Goal: Task Accomplishment & Management: Manage account settings

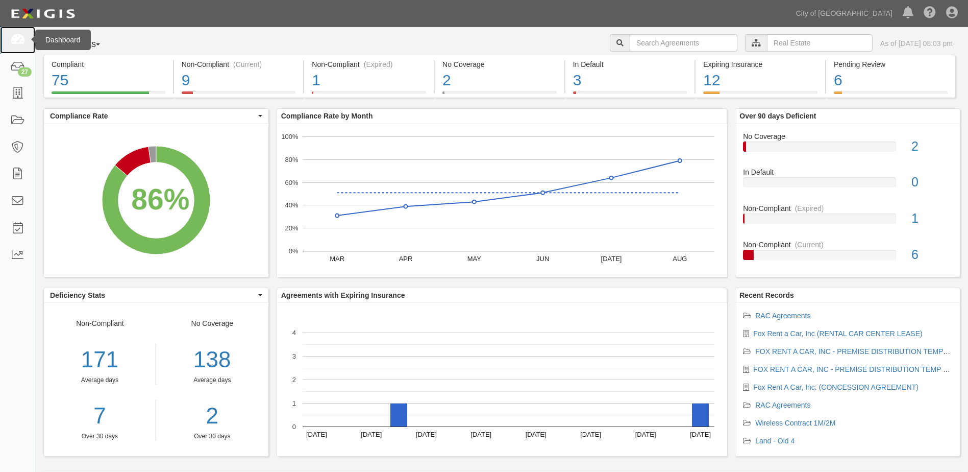
click at [24, 42] on icon at bounding box center [17, 40] width 14 height 12
click at [17, 35] on icon at bounding box center [17, 40] width 14 height 12
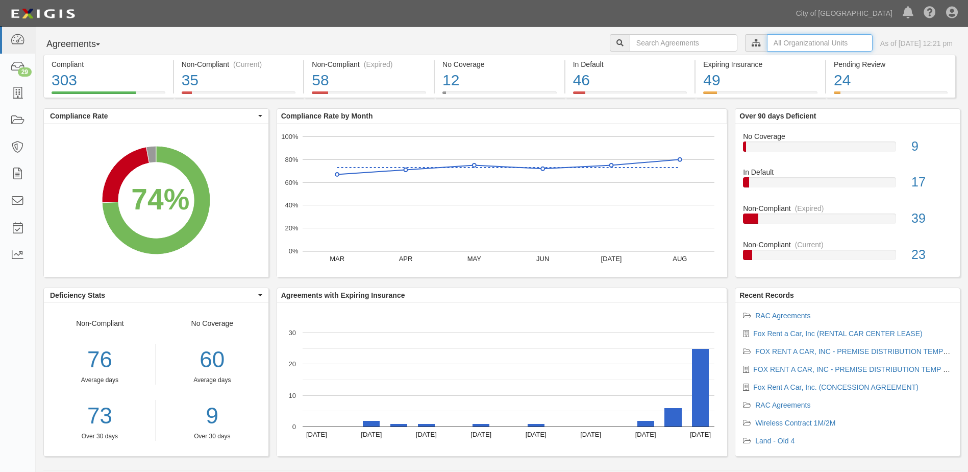
click at [633, 47] on input "text" at bounding box center [820, 42] width 106 height 17
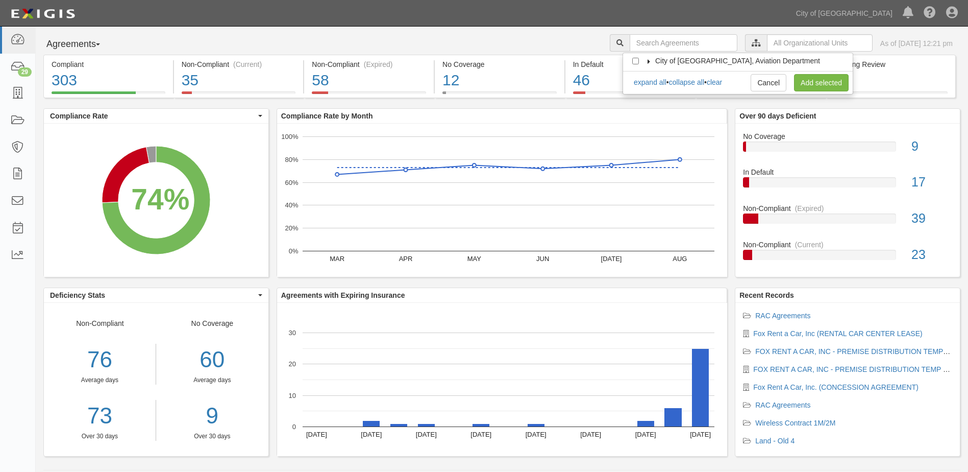
click at [633, 60] on icon at bounding box center [649, 61] width 7 height 5
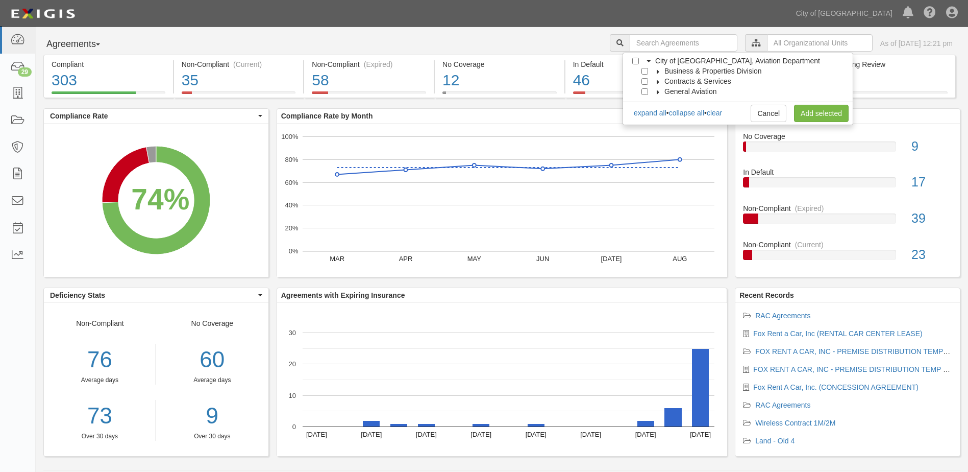
click at [633, 69] on icon at bounding box center [658, 71] width 7 height 5
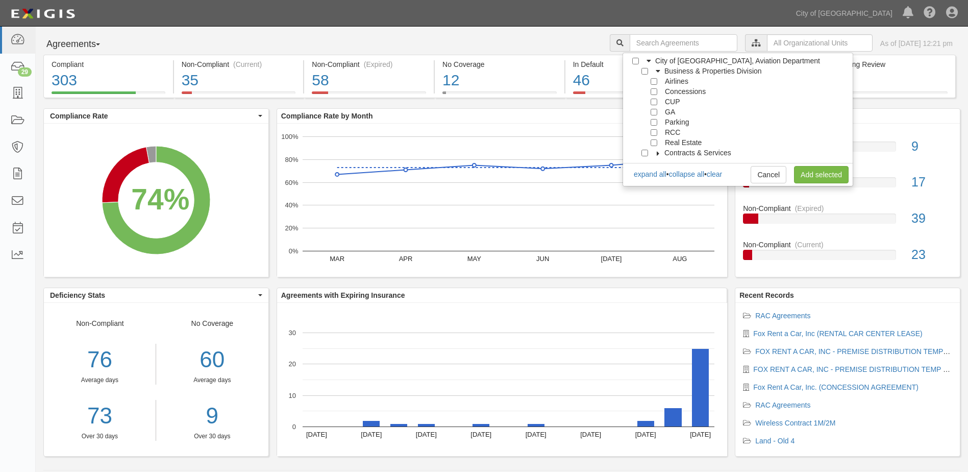
click at [633, 138] on div at bounding box center [656, 141] width 9 height 7
click at [633, 143] on input "Real Estate" at bounding box center [654, 142] width 7 height 7
checkbox input "true"
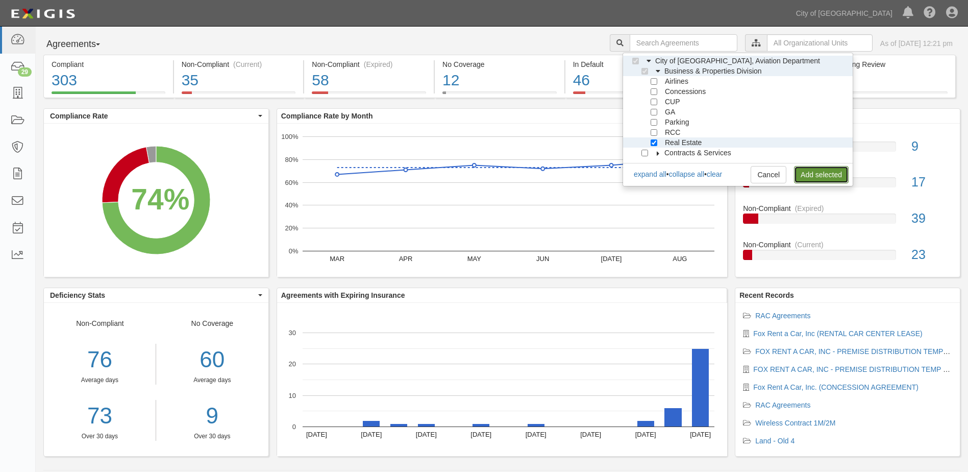
click at [633, 171] on link "Add selected" at bounding box center [821, 174] width 55 height 17
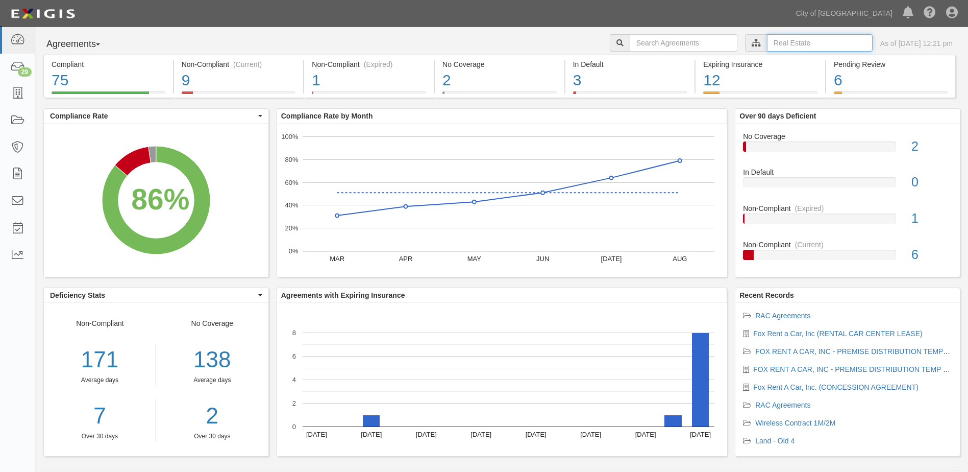
click at [797, 45] on input "text" at bounding box center [820, 42] width 106 height 17
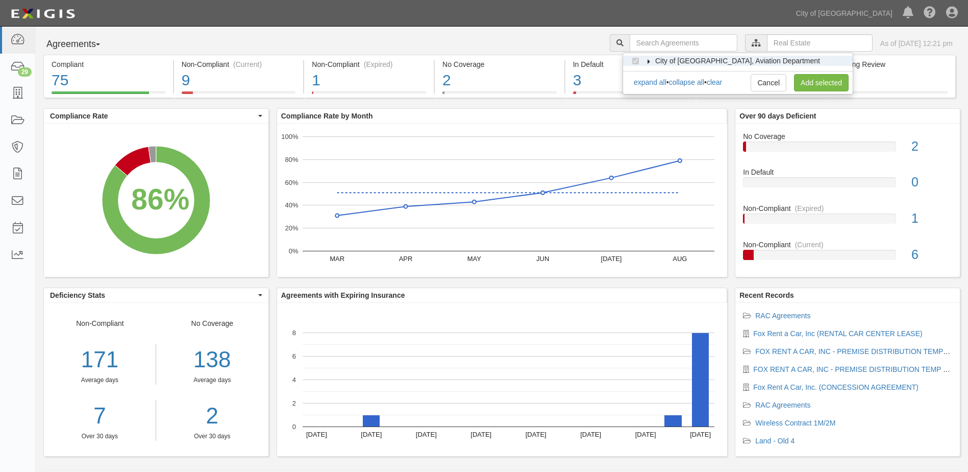
click at [648, 61] on icon at bounding box center [649, 61] width 7 height 5
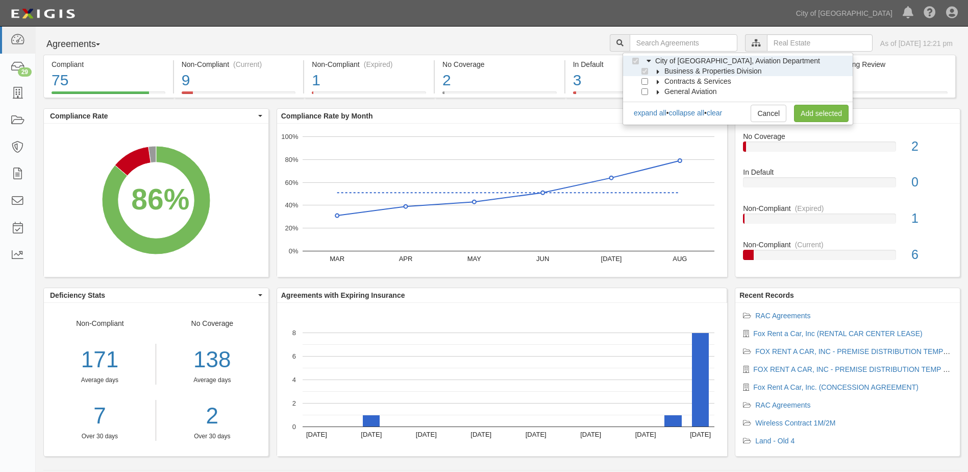
click at [657, 67] on label "Business & Properties Division" at bounding box center [707, 71] width 110 height 10
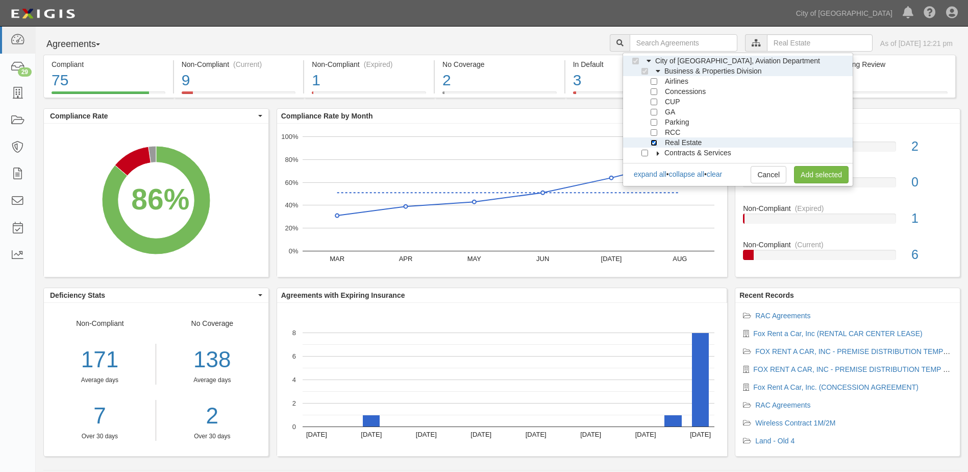
click at [655, 143] on input "Real Estate" at bounding box center [654, 142] width 7 height 7
checkbox input "false"
click at [657, 133] on input "RCC" at bounding box center [654, 132] width 7 height 7
checkbox input "true"
click at [803, 169] on link "Add selected" at bounding box center [821, 174] width 55 height 17
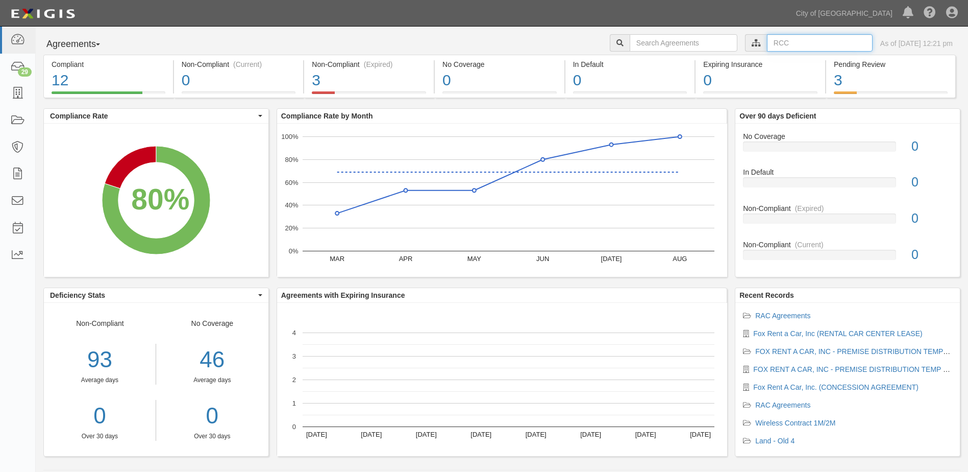
click at [769, 38] on input "text" at bounding box center [820, 42] width 106 height 17
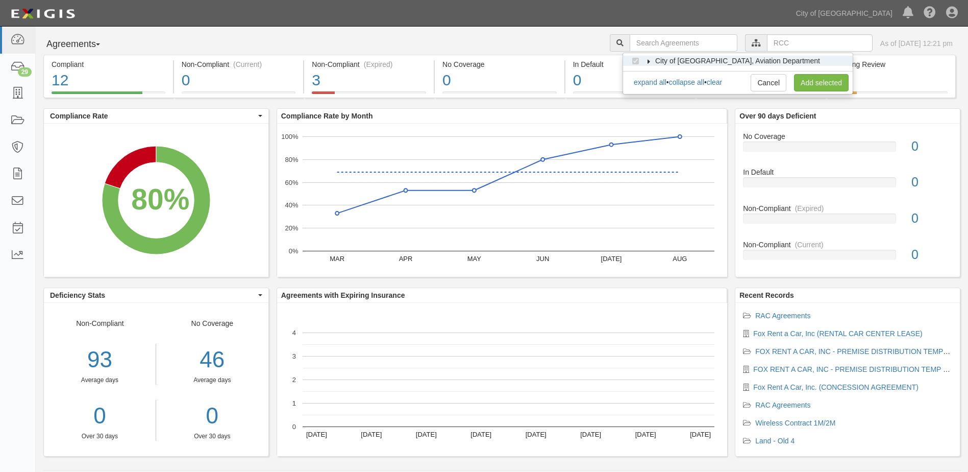
click at [650, 61] on icon at bounding box center [649, 61] width 7 height 5
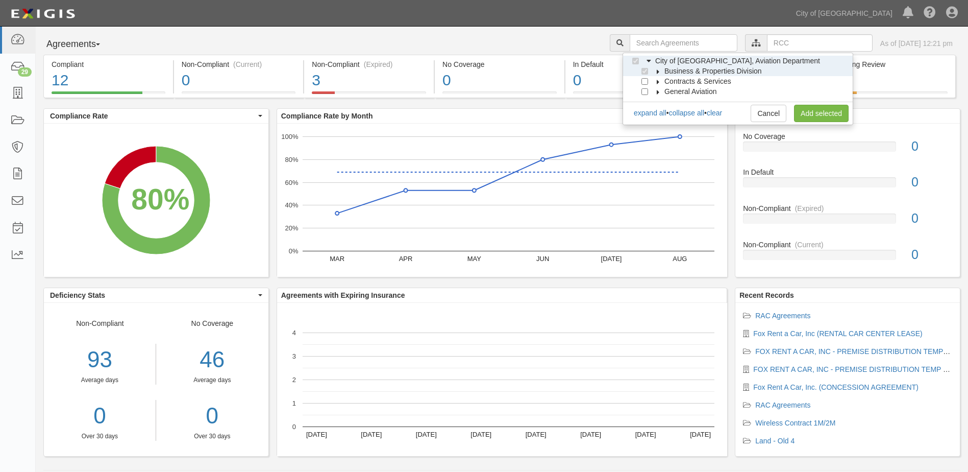
click at [657, 70] on icon at bounding box center [658, 71] width 7 height 5
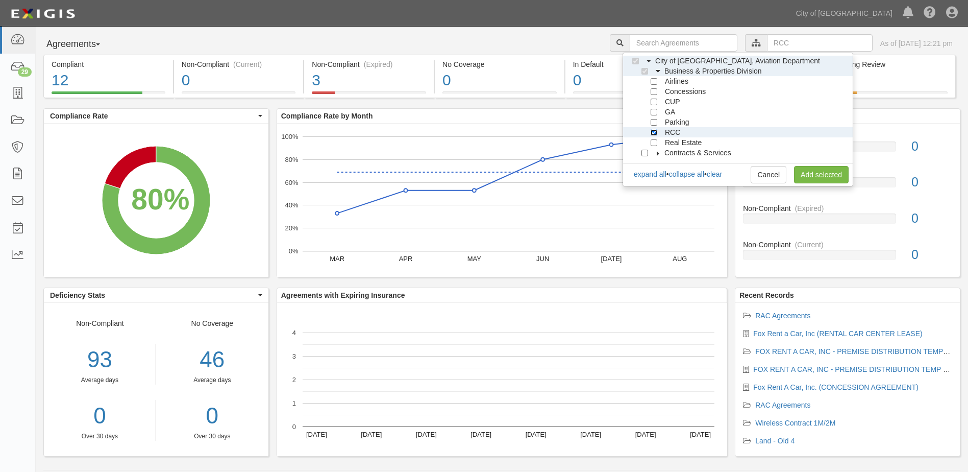
click at [653, 133] on input "RCC" at bounding box center [654, 132] width 7 height 7
checkbox input "false"
click at [655, 142] on input "Real Estate" at bounding box center [654, 142] width 7 height 7
checkbox input "true"
click at [803, 169] on link "Add selected" at bounding box center [821, 174] width 55 height 17
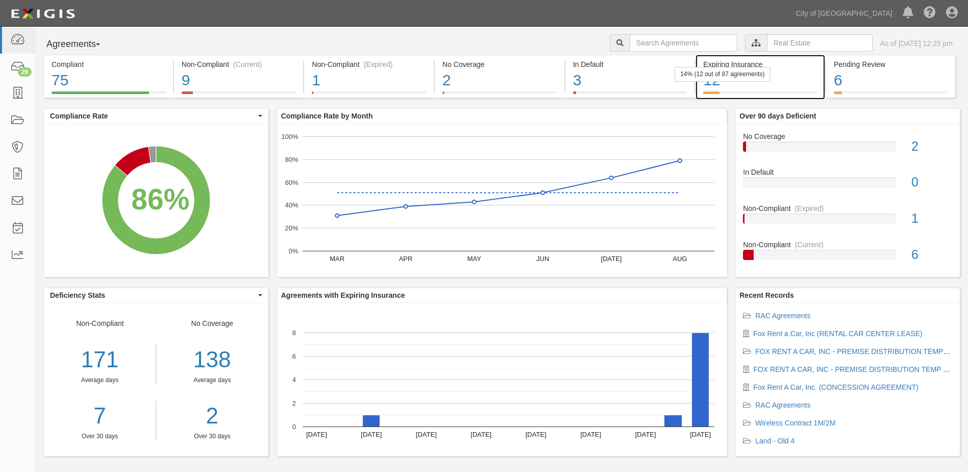
click at [773, 82] on div "12" at bounding box center [760, 80] width 114 height 22
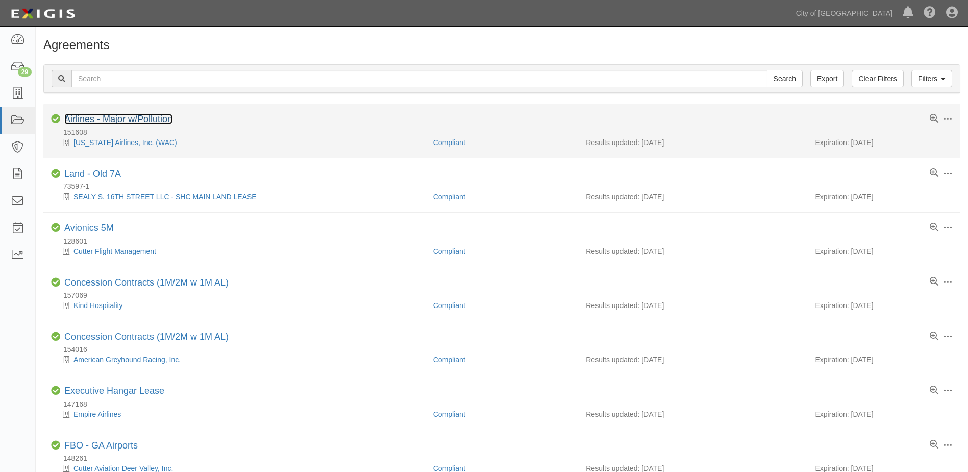
click at [95, 116] on link "Airlines - Major w/Pollution" at bounding box center [118, 119] width 108 height 10
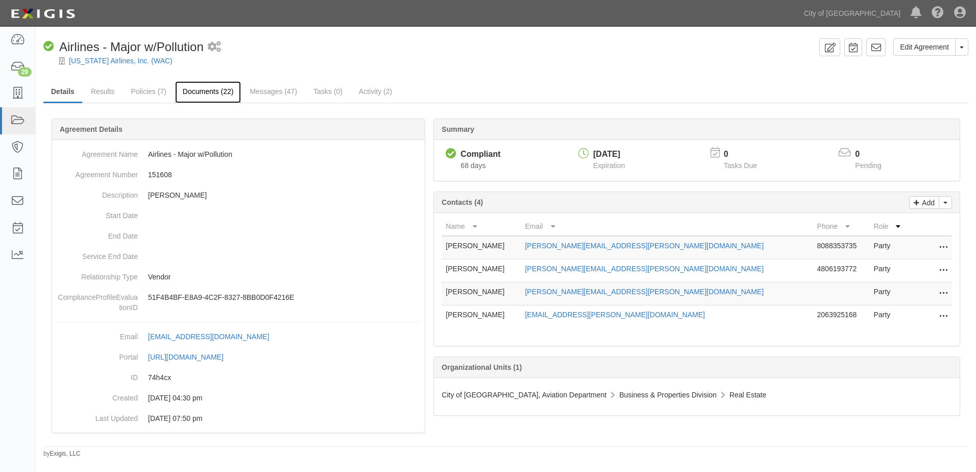
click at [204, 96] on link "Documents (22)" at bounding box center [208, 92] width 66 height 22
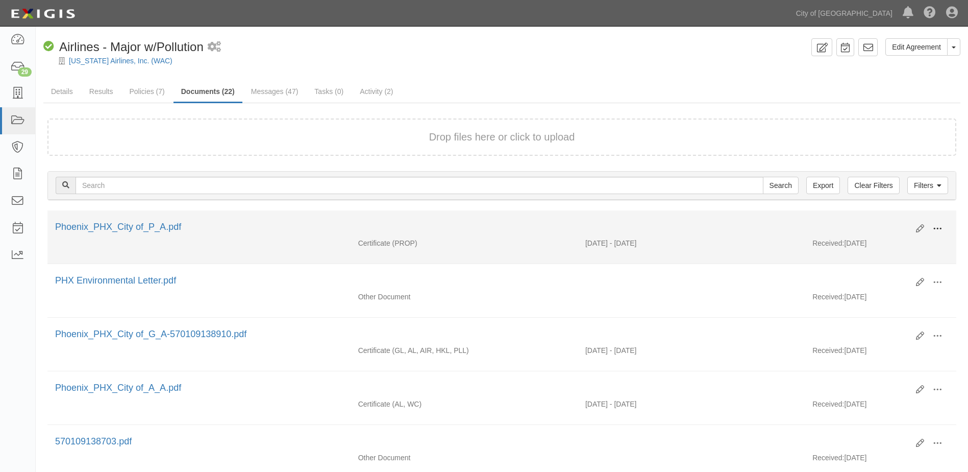
click at [935, 224] on span at bounding box center [937, 228] width 9 height 9
click at [869, 242] on link "View" at bounding box center [888, 243] width 81 height 18
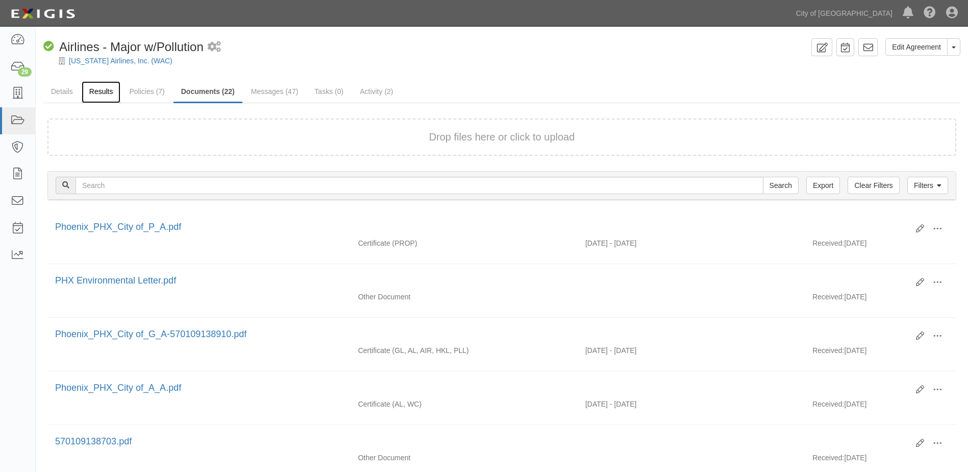
click at [112, 95] on link "Results" at bounding box center [101, 92] width 39 height 22
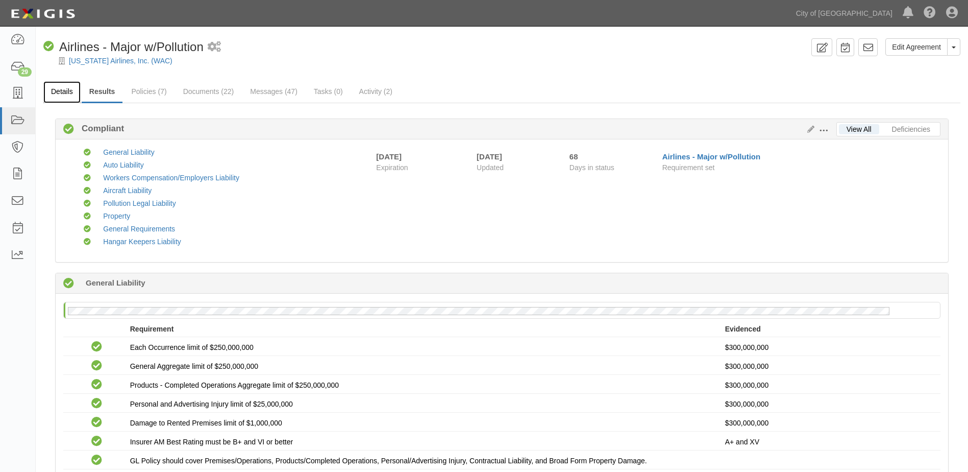
click at [61, 95] on link "Details" at bounding box center [61, 92] width 37 height 22
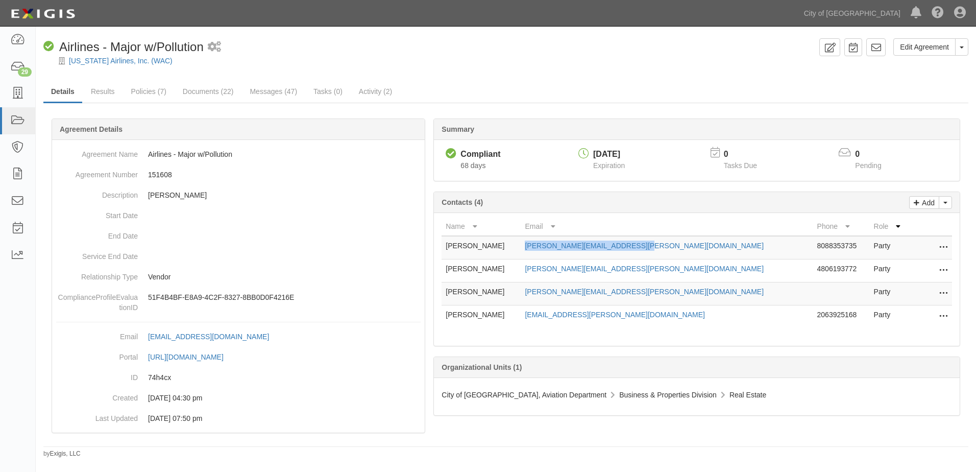
drag, startPoint x: 558, startPoint y: 246, endPoint x: 662, endPoint y: 245, distance: 103.6
click at [662, 245] on td "[PERSON_NAME][EMAIL_ADDRESS][PERSON_NAME][DOMAIN_NAME]" at bounding box center [667, 247] width 292 height 23
copy link "[PERSON_NAME][EMAIL_ADDRESS][PERSON_NAME][DOMAIN_NAME]"
drag, startPoint x: 556, startPoint y: 270, endPoint x: 663, endPoint y: 268, distance: 106.7
click at [663, 268] on td "elizabeth.benton@alaskaair.com" at bounding box center [667, 270] width 292 height 23
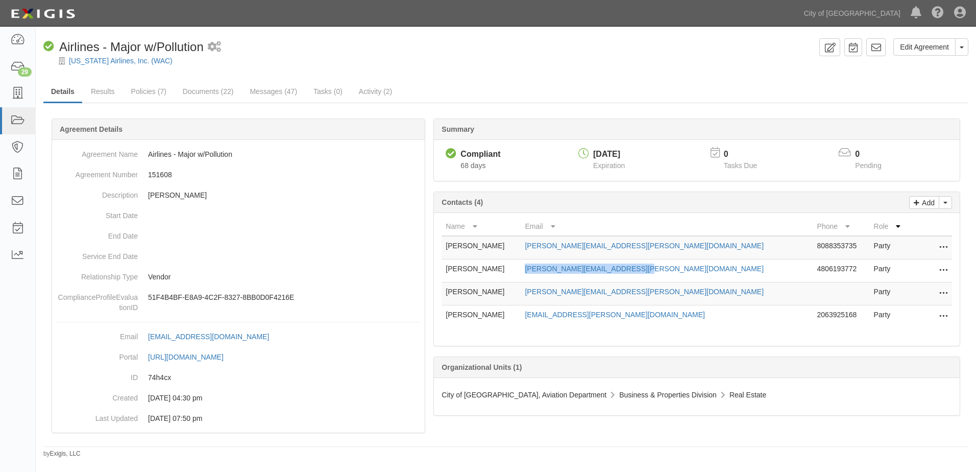
copy link "elizabeth.benton@alaskaair.com"
drag, startPoint x: 557, startPoint y: 293, endPoint x: 654, endPoint y: 286, distance: 97.7
click at [654, 286] on td "jason.olawsky@alaskaair.com" at bounding box center [667, 293] width 292 height 23
copy link "jason.olawsky@alaskaair.com"
drag, startPoint x: 557, startPoint y: 313, endPoint x: 684, endPoint y: 316, distance: 126.6
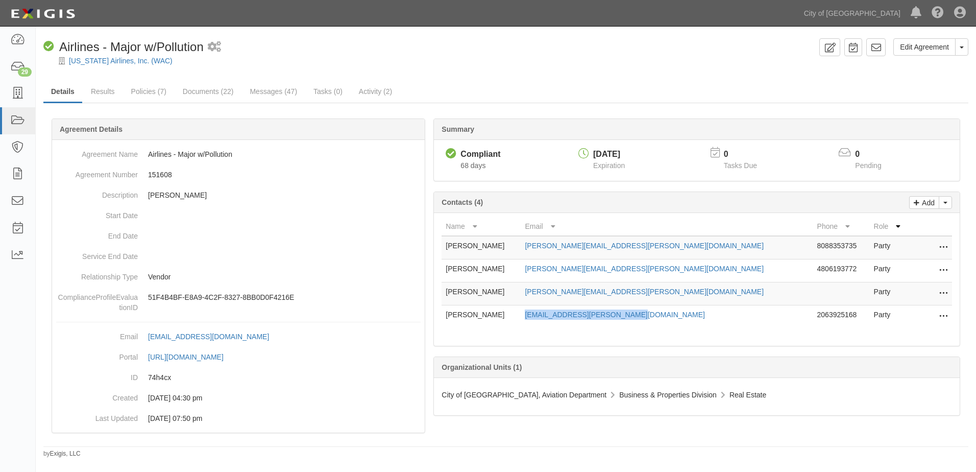
click at [684, 316] on td "meagan.schmitt@alaskaair.com" at bounding box center [667, 316] width 292 height 23
copy link "meagan.schmitt@alaskaair.com"
click at [221, 94] on link "Documents (22)" at bounding box center [208, 92] width 66 height 22
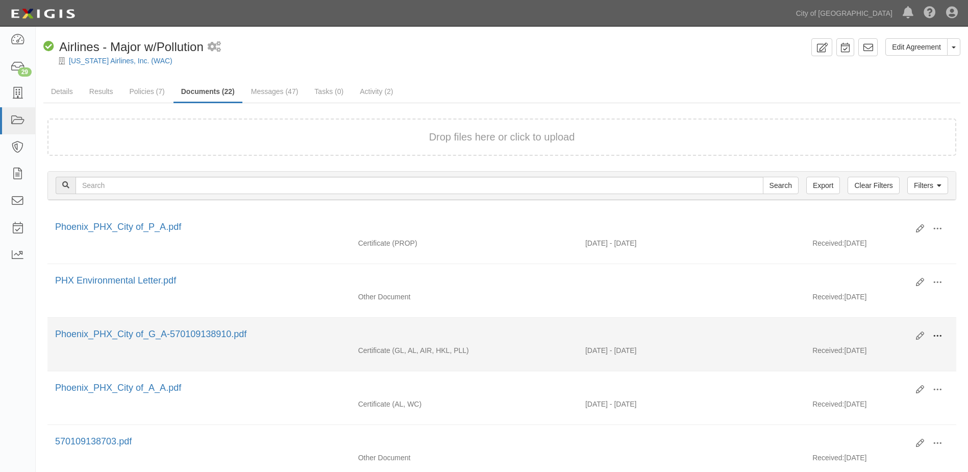
click at [936, 337] on span at bounding box center [937, 335] width 9 height 9
click at [889, 350] on link "View" at bounding box center [888, 351] width 81 height 18
click at [933, 334] on span at bounding box center [937, 335] width 9 height 9
click at [882, 352] on link "View" at bounding box center [888, 351] width 81 height 18
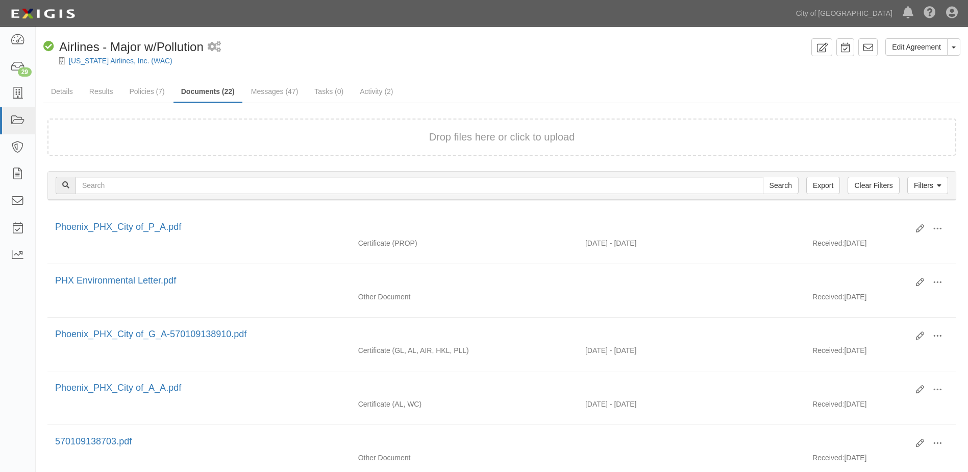
click at [26, 95] on link at bounding box center [17, 93] width 35 height 27
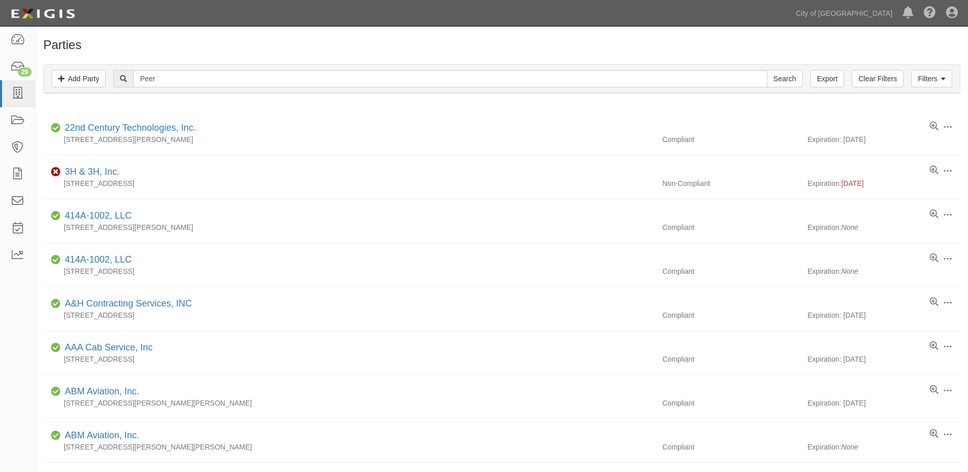
type input "Peer"
click at [767, 70] on input "Search" at bounding box center [785, 78] width 36 height 17
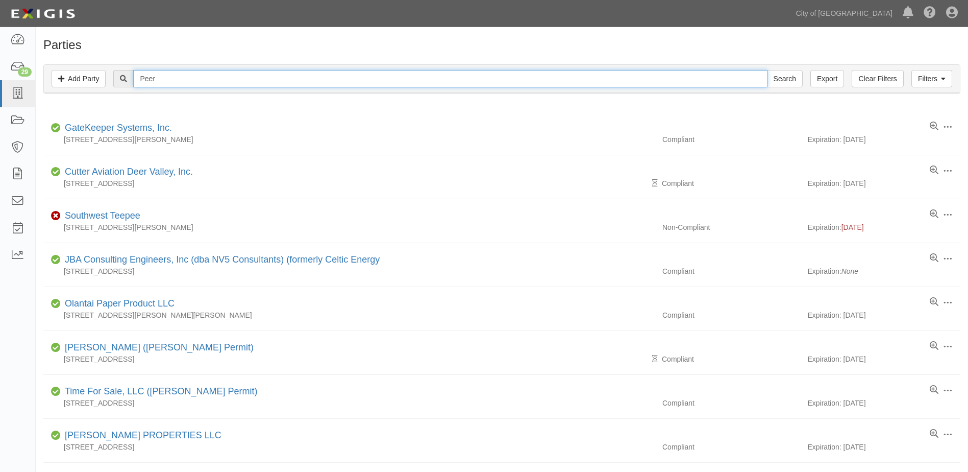
click at [190, 82] on input "Peer" at bounding box center [450, 78] width 634 height 17
type input "Peer-to-Peer"
click at [767, 70] on input "Search" at bounding box center [785, 78] width 36 height 17
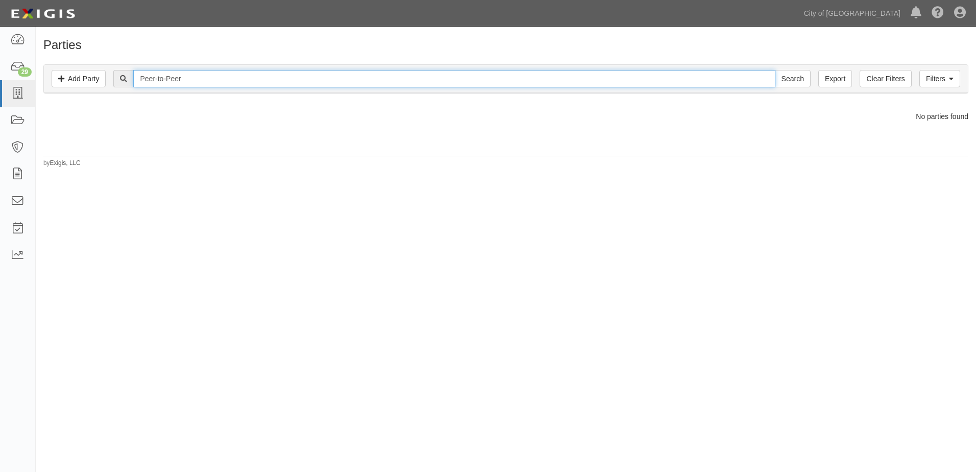
click at [190, 82] on input "Peer-to-Peer" at bounding box center [454, 78] width 642 height 17
click at [167, 80] on input "Peer-to-Peer" at bounding box center [454, 78] width 642 height 17
type input "Peer to Peer"
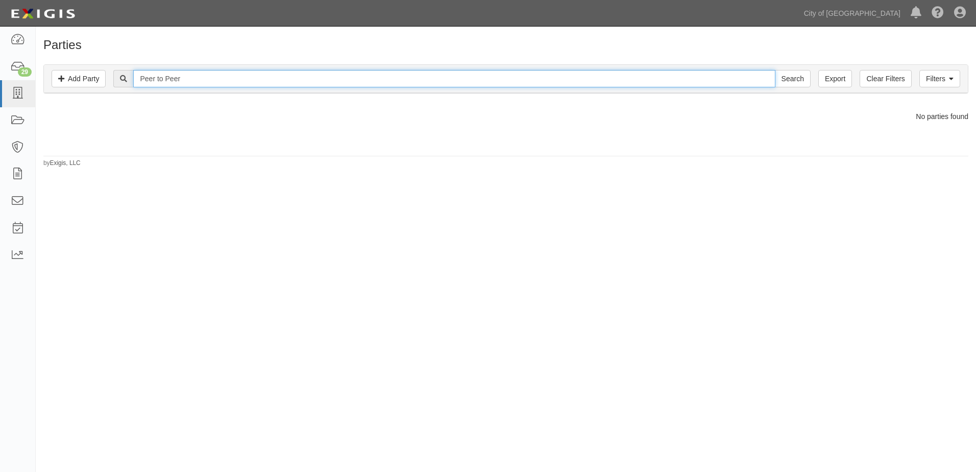
click at [775, 70] on input "Search" at bounding box center [793, 78] width 36 height 17
drag, startPoint x: 0, startPoint y: 0, endPoint x: 178, endPoint y: 78, distance: 194.1
click at [178, 78] on input "Peer to Peer" at bounding box center [454, 78] width 642 height 17
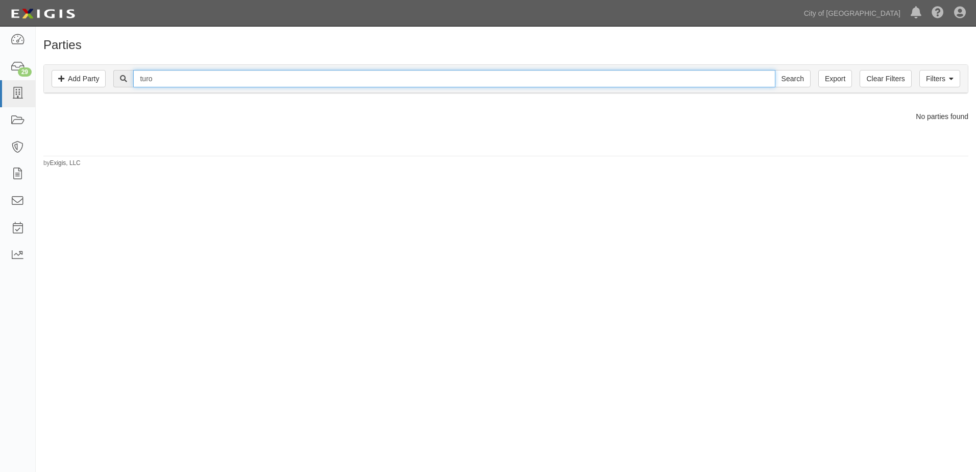
type input "turo"
click at [775, 70] on input "Search" at bounding box center [793, 78] width 36 height 17
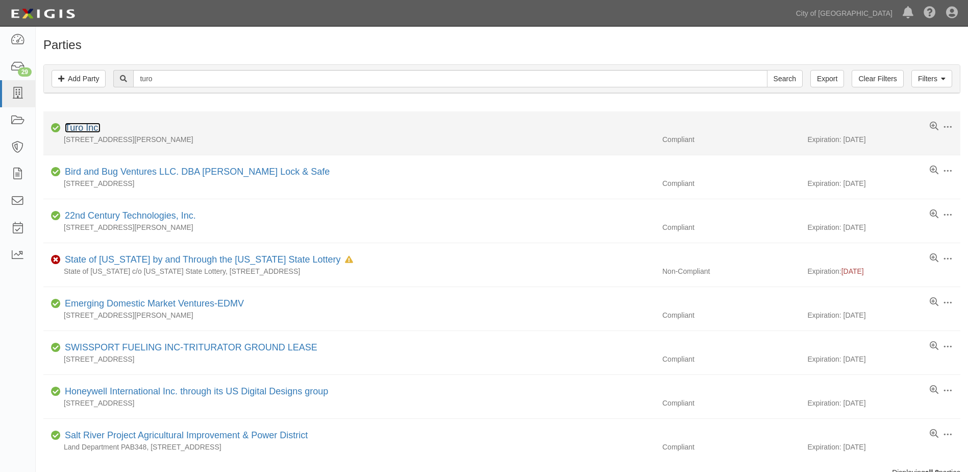
click at [72, 125] on link "Turo Inc." at bounding box center [83, 128] width 36 height 10
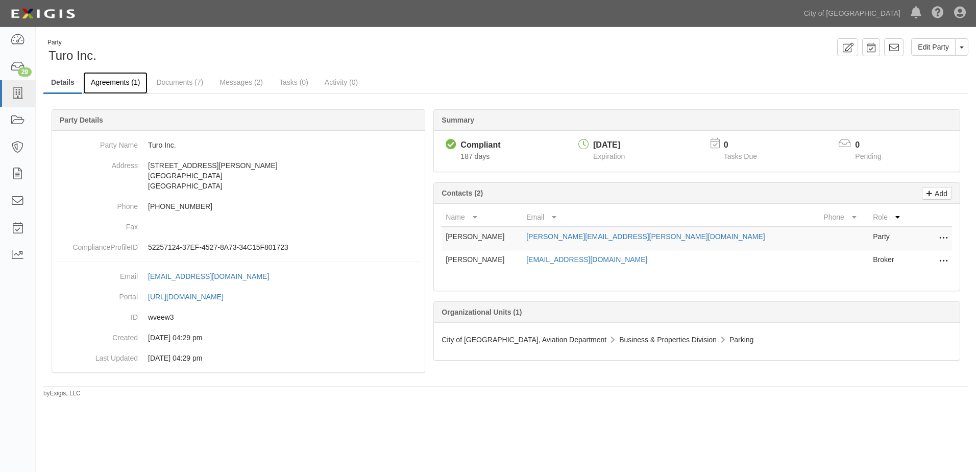
click at [127, 81] on link "Agreements (1)" at bounding box center [115, 83] width 64 height 22
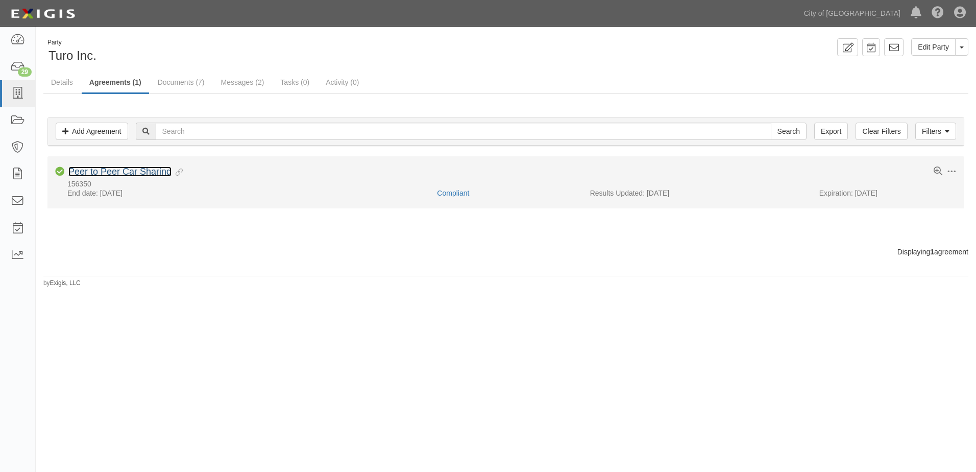
click at [125, 169] on link "Peer to Peer Car Sharing" at bounding box center [119, 171] width 103 height 10
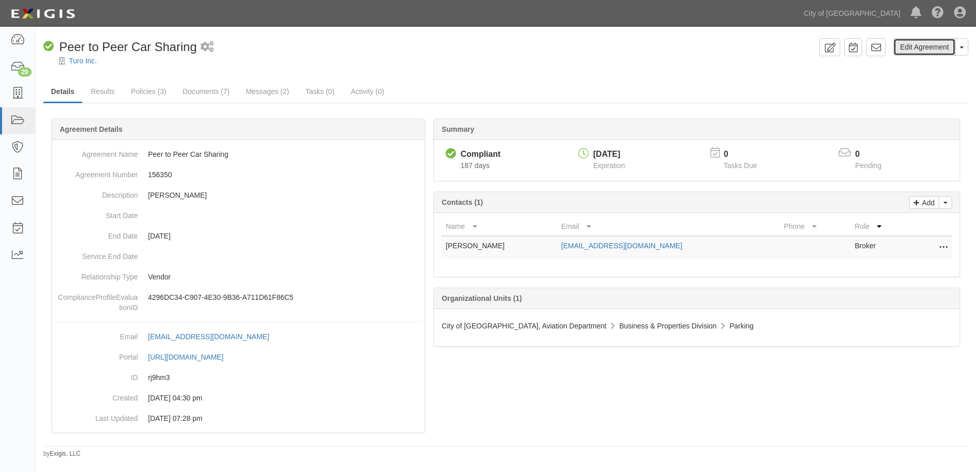
click at [915, 44] on link "Edit Agreement" at bounding box center [924, 46] width 62 height 17
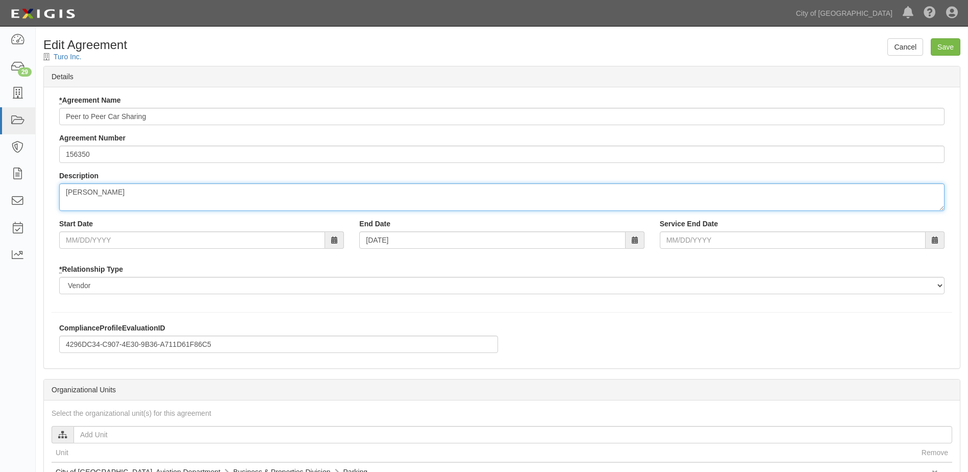
click at [480, 198] on textarea "[PERSON_NAME]" at bounding box center [502, 197] width 886 height 28
type textarea "[PERSON_NAME]"
click at [946, 44] on input "Save" at bounding box center [946, 46] width 30 height 17
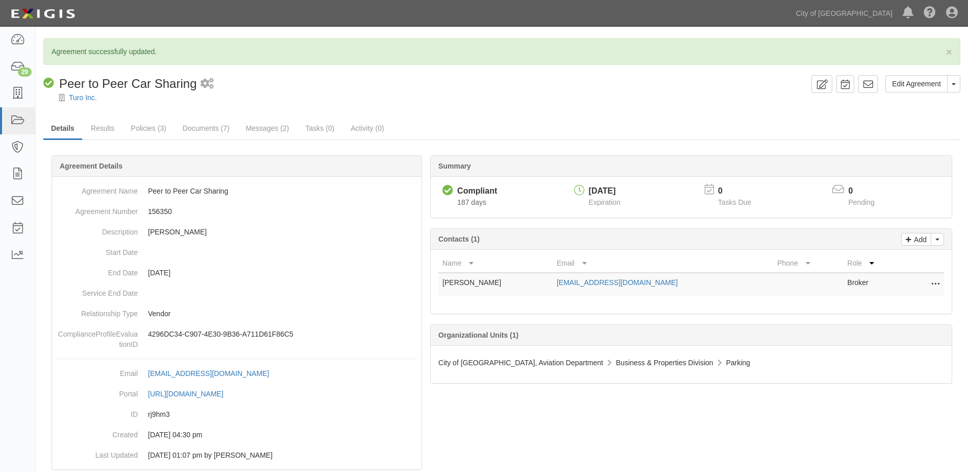
scroll to position [23, 0]
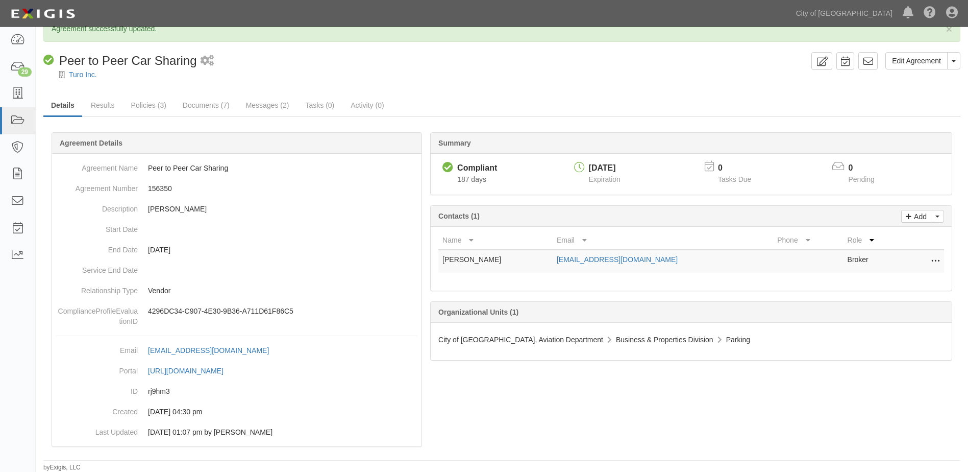
click at [429, 126] on div "Summary Compliant Compliant 187 days [DATE] Expiration 0 Tasks Due 0 Pending Ad…" at bounding box center [501, 132] width 917 height 31
